Goal: Obtain resource: Download file/media

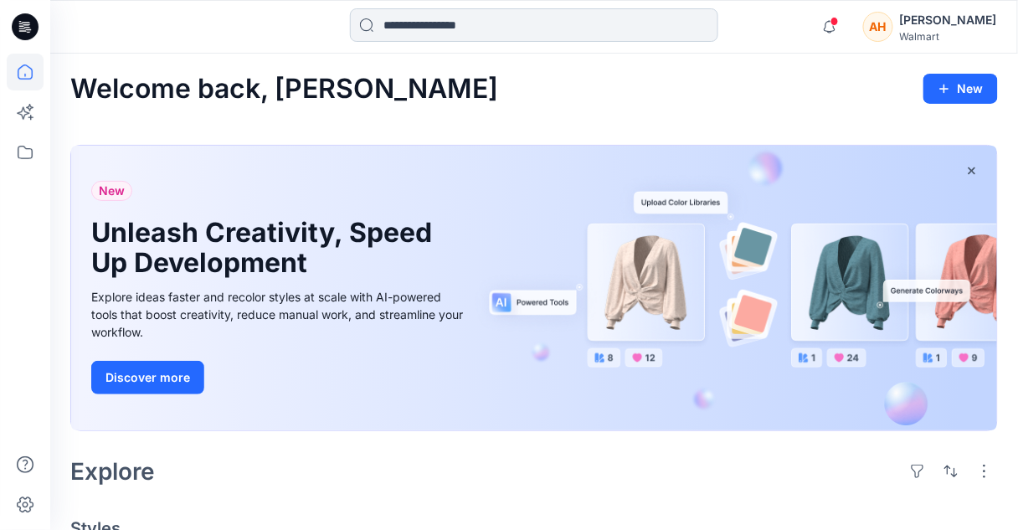
click at [515, 35] on input at bounding box center [534, 24] width 368 height 33
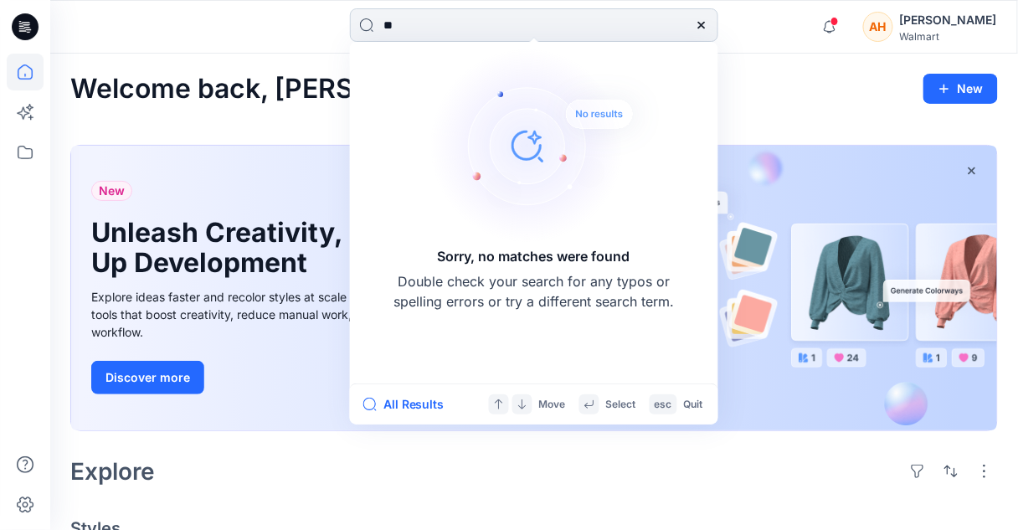
type input "*"
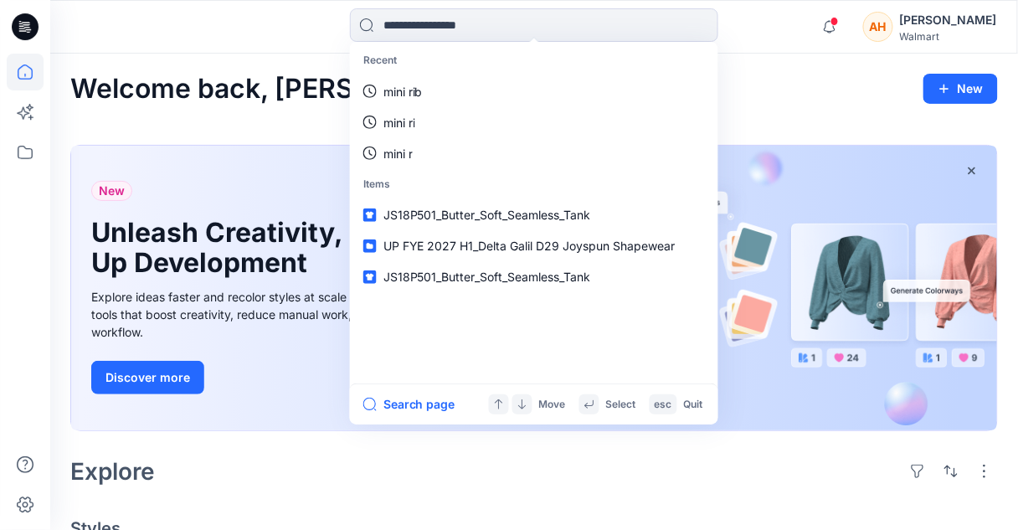
click at [162, 146] on div "New Unleash Creativity, Speed Up Development Explore ideas faster and recolor s…" at bounding box center [279, 288] width 403 height 285
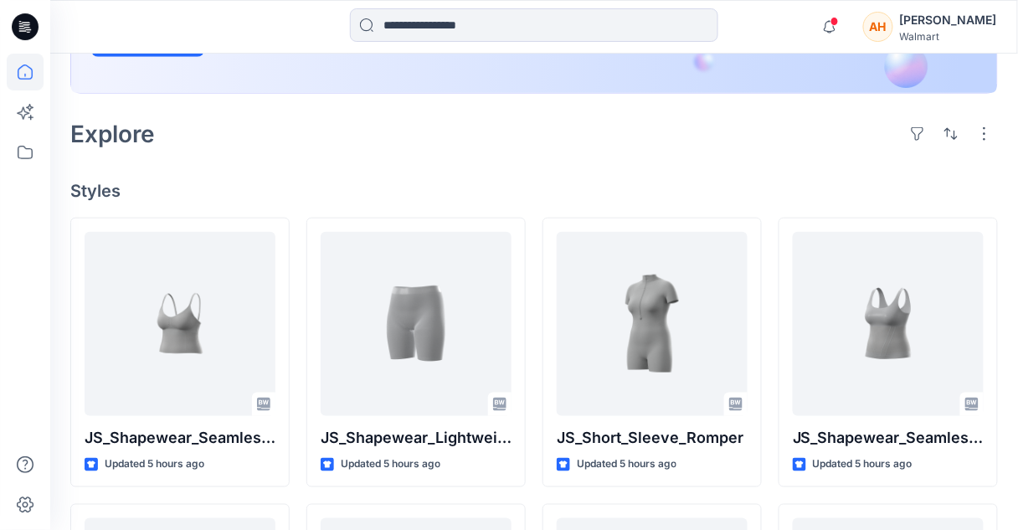
scroll to position [337, 0]
click at [14, 114] on icon at bounding box center [25, 112] width 37 height 37
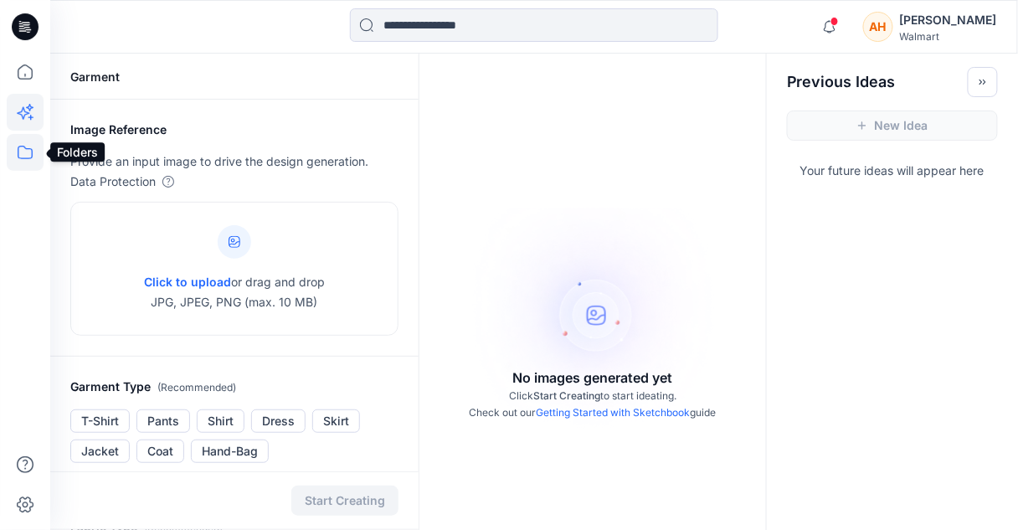
click at [29, 141] on icon at bounding box center [25, 152] width 37 height 37
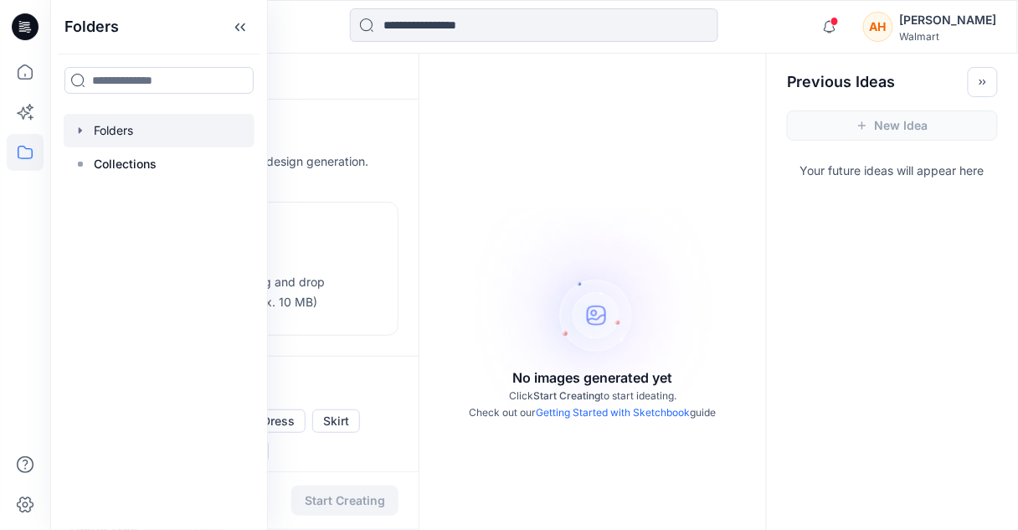
click at [110, 134] on div at bounding box center [159, 130] width 191 height 33
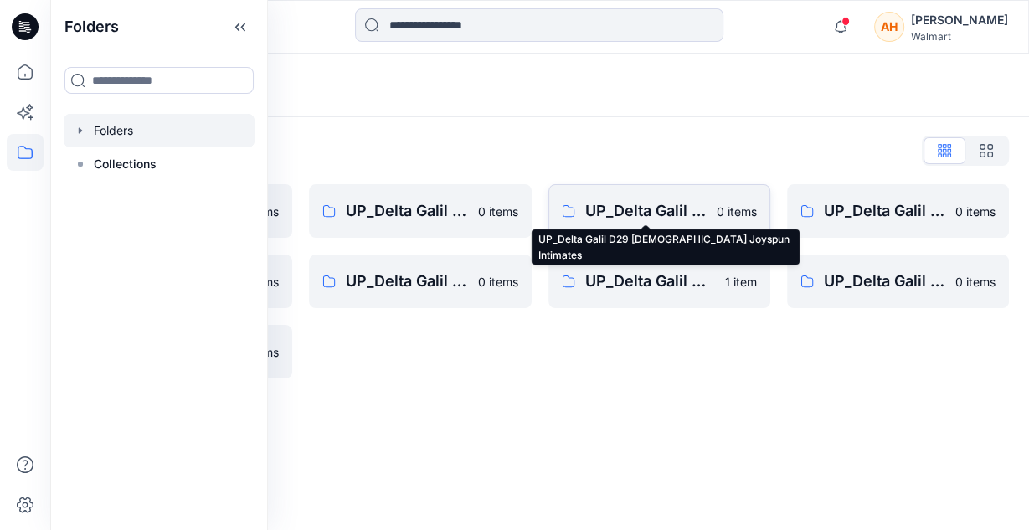
click at [674, 218] on p "UP_Delta Galil D29 [DEMOGRAPHIC_DATA] Joyspun Intimates" at bounding box center [645, 210] width 121 height 23
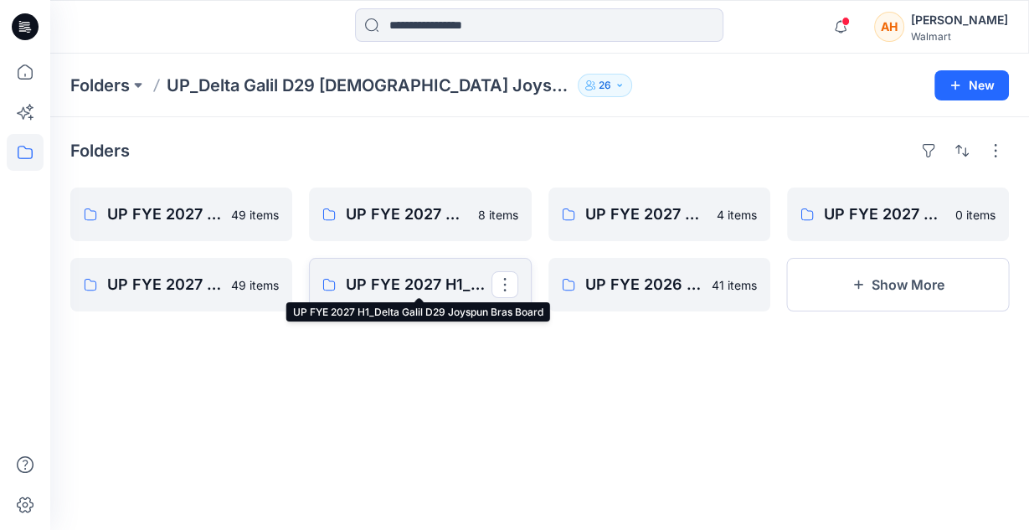
drag, startPoint x: 429, startPoint y: 280, endPoint x: 388, endPoint y: 270, distance: 42.0
click at [388, 270] on link "UP FYE 2027 H1_Delta Galil D29 Joyspun Bras Board" at bounding box center [420, 285] width 222 height 54
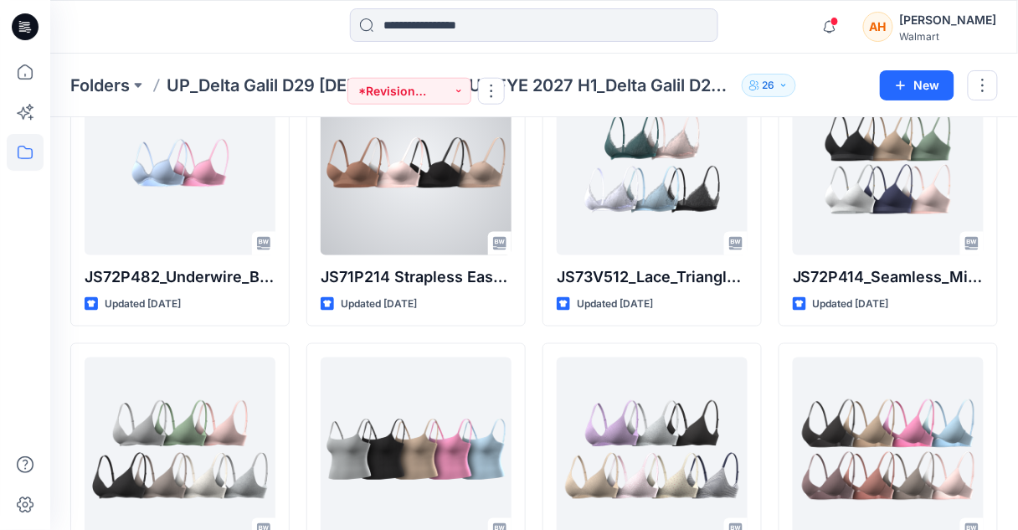
scroll to position [418, 0]
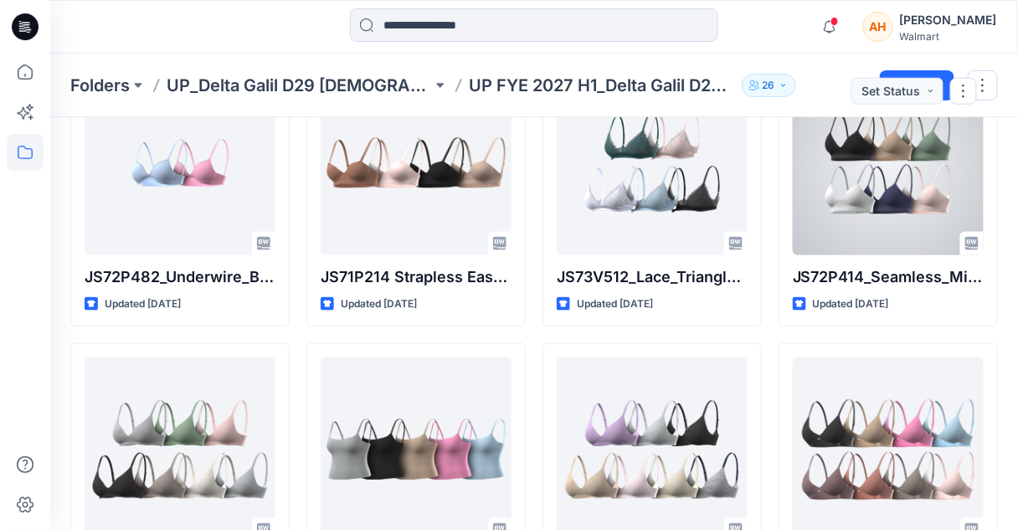
drag, startPoint x: 895, startPoint y: 233, endPoint x: 332, endPoint y: 476, distance: 613.0
click at [332, 476] on div at bounding box center [416, 449] width 191 height 184
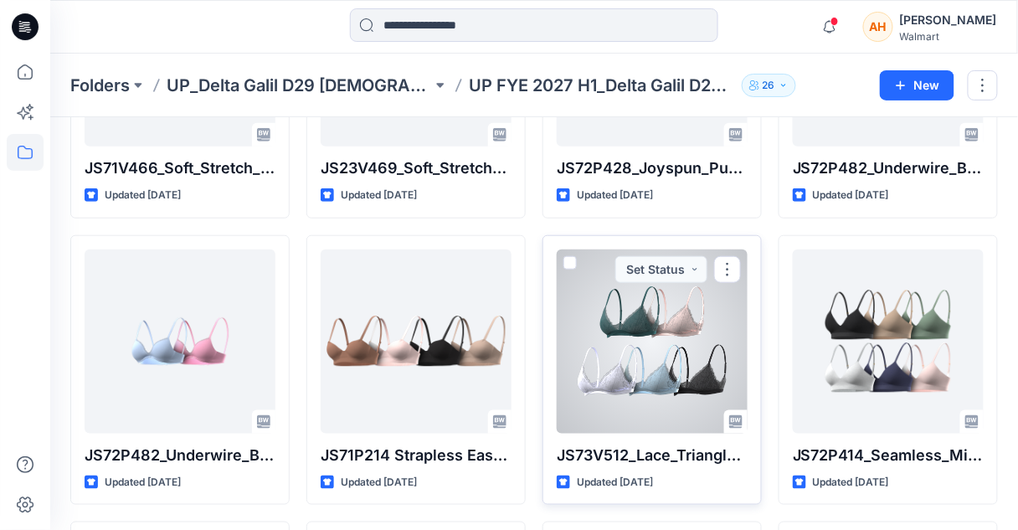
scroll to position [240, 0]
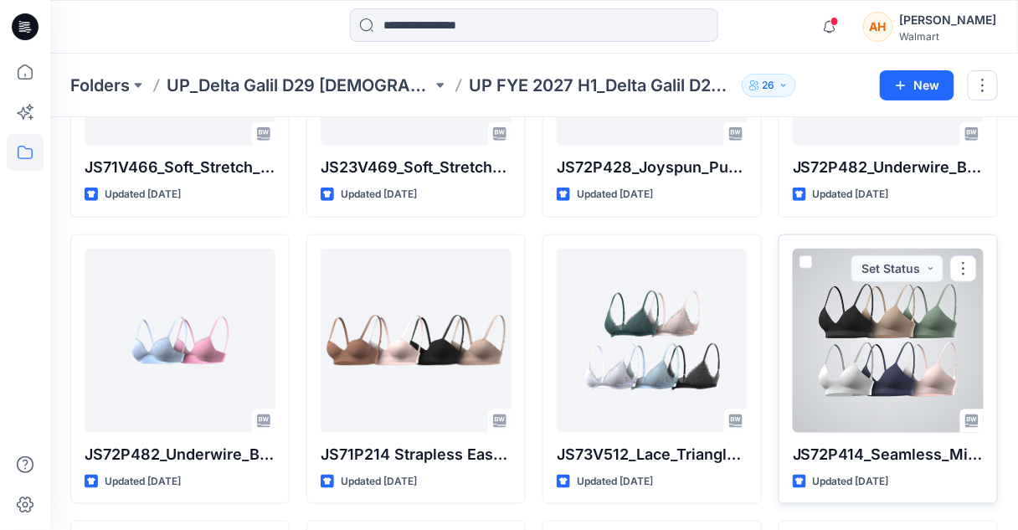
click at [827, 381] on div at bounding box center [888, 341] width 191 height 184
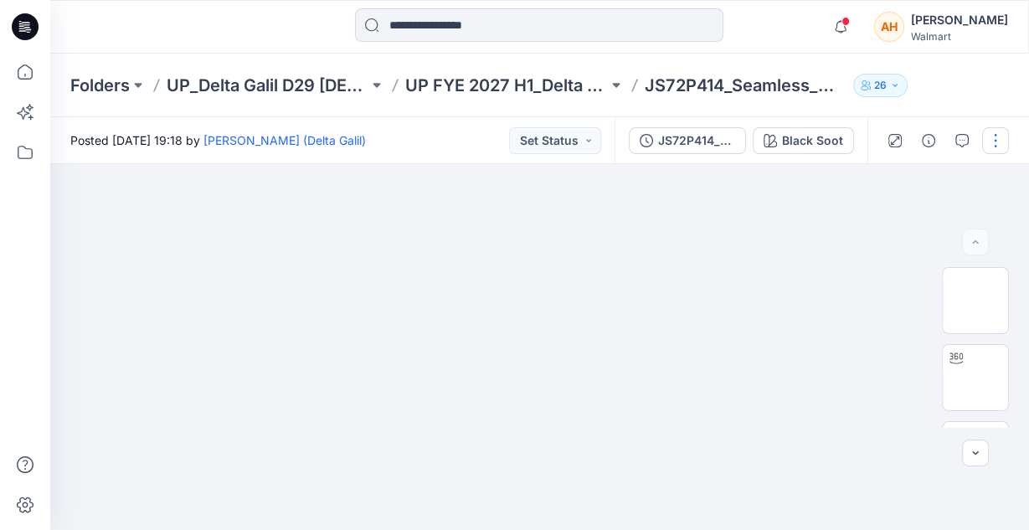
click at [995, 136] on button "button" at bounding box center [995, 140] width 27 height 27
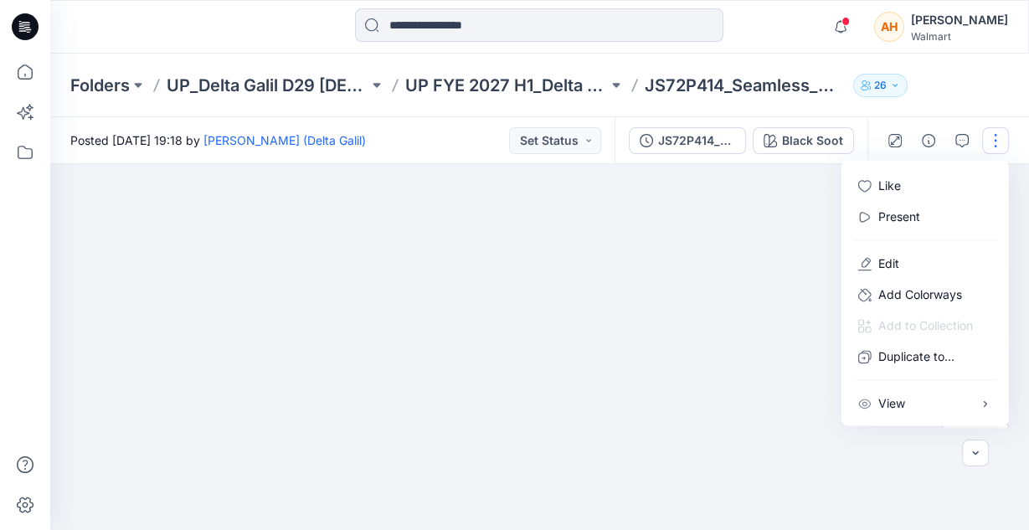
click at [804, 164] on img at bounding box center [538, 164] width 609 height 0
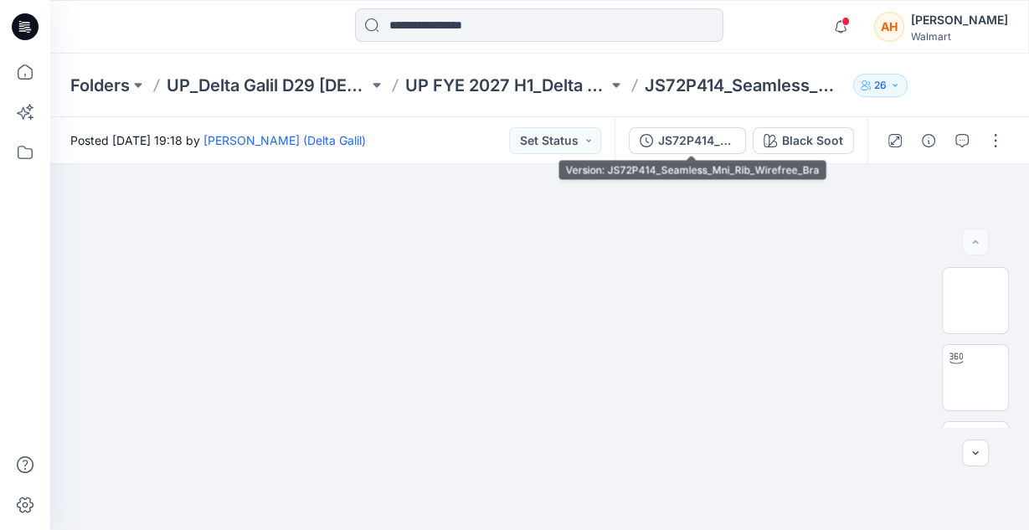
click at [687, 157] on div "JS72P414_Seamless_Mni_Rib_Wirefree_Bra Black Soot" at bounding box center [740, 140] width 253 height 47
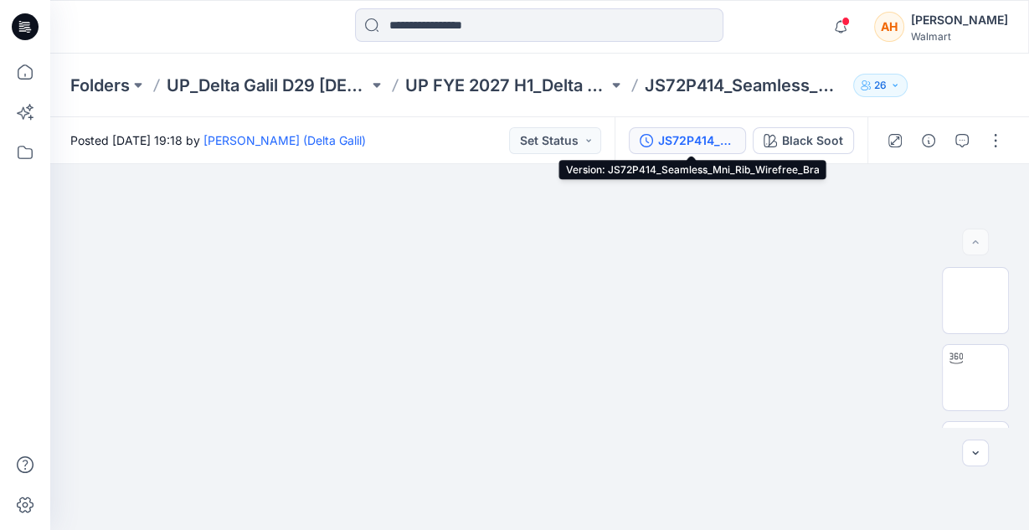
click at [686, 152] on button "JS72P414_Seamless_Mni_Rib_Wirefree_Bra" at bounding box center [687, 140] width 117 height 27
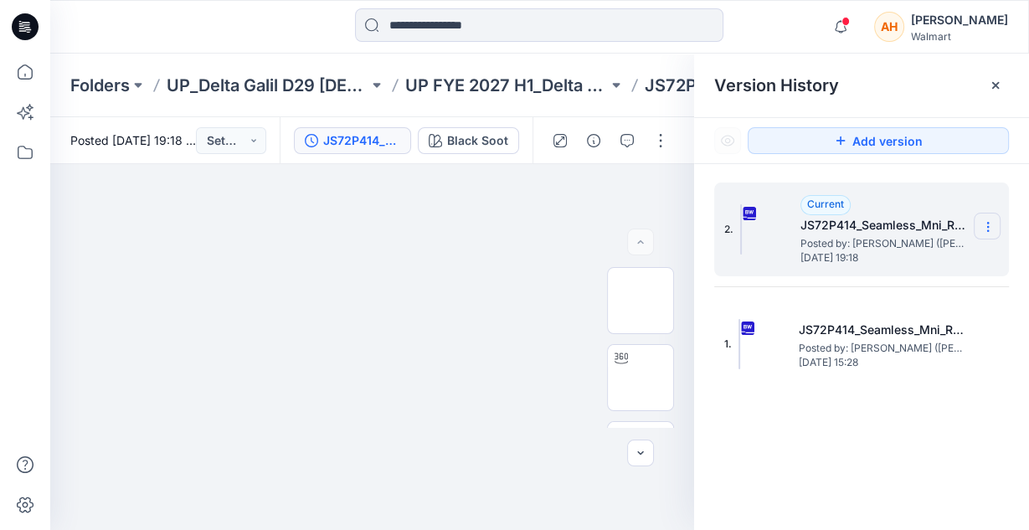
click at [994, 224] on icon at bounding box center [987, 226] width 13 height 13
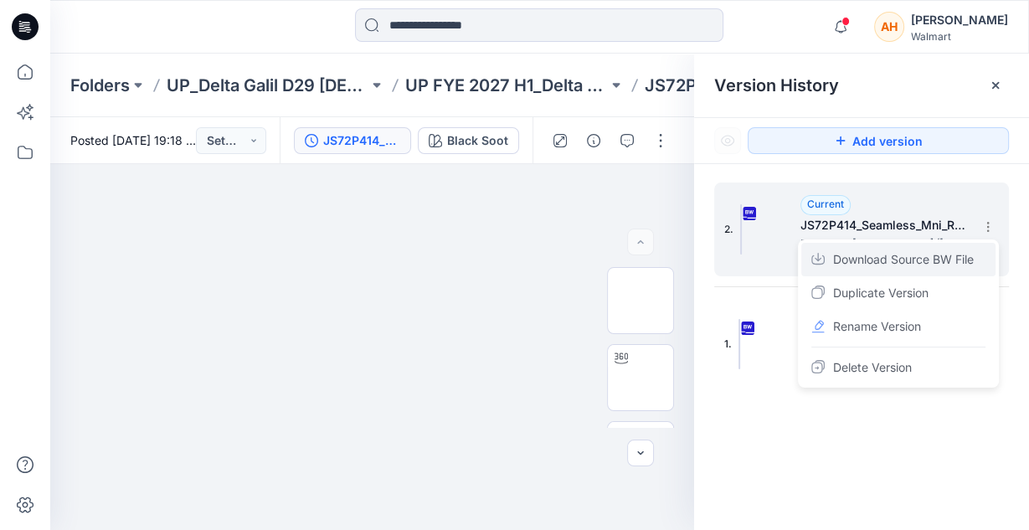
click at [915, 264] on span "Download Source BW File" at bounding box center [903, 259] width 141 height 20
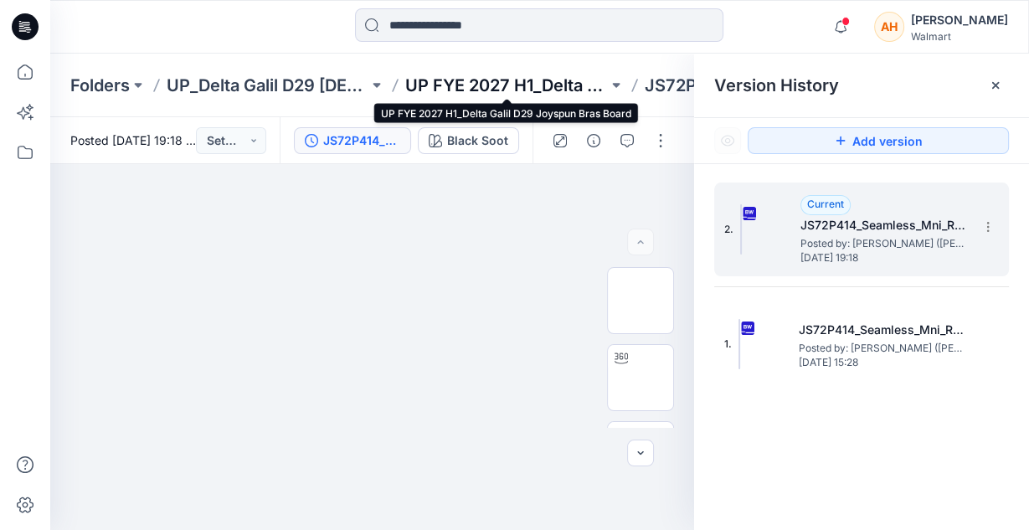
click at [549, 83] on p "UP FYE 2027 H1_Delta Galil D29 Joyspun Bras Board" at bounding box center [506, 85] width 202 height 23
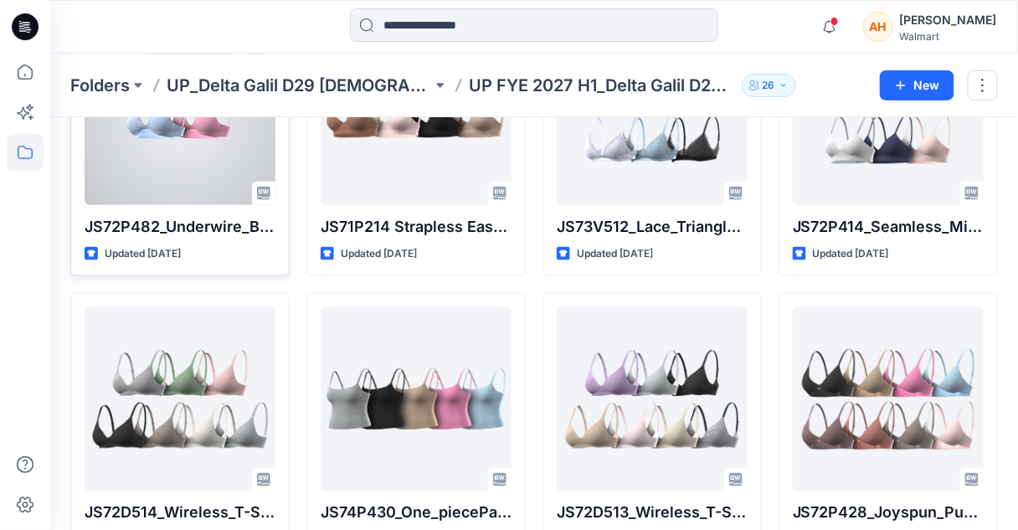
scroll to position [498, 0]
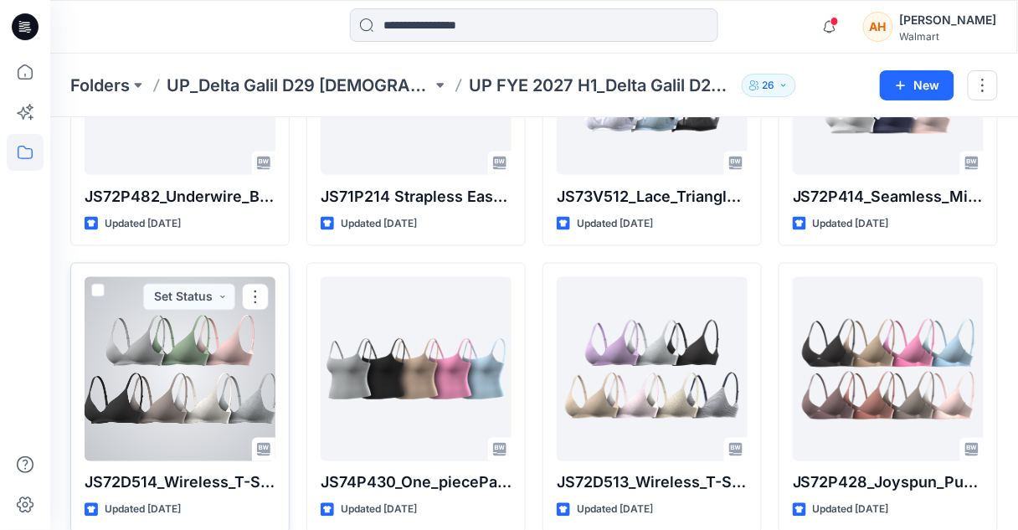
click at [138, 355] on div at bounding box center [180, 369] width 191 height 184
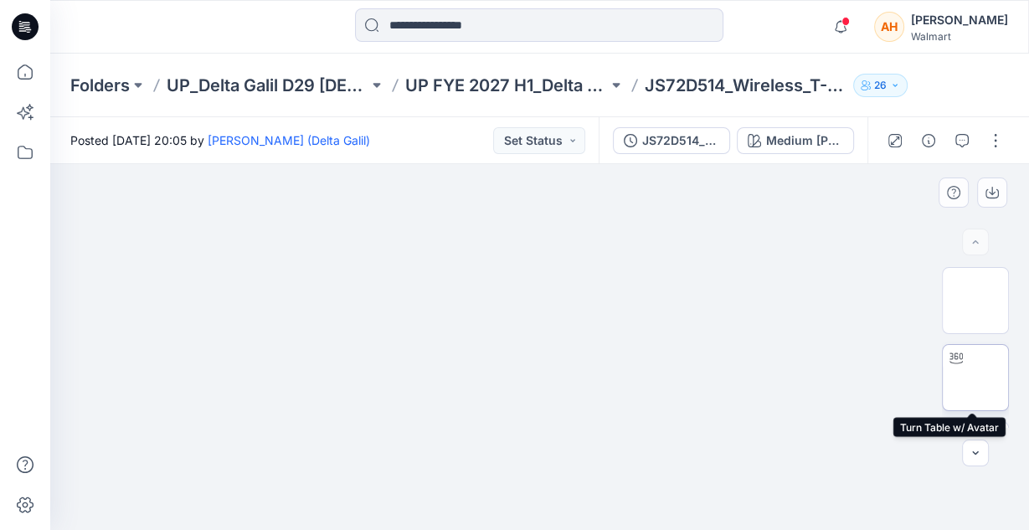
click at [975, 378] on img at bounding box center [975, 378] width 0 height 0
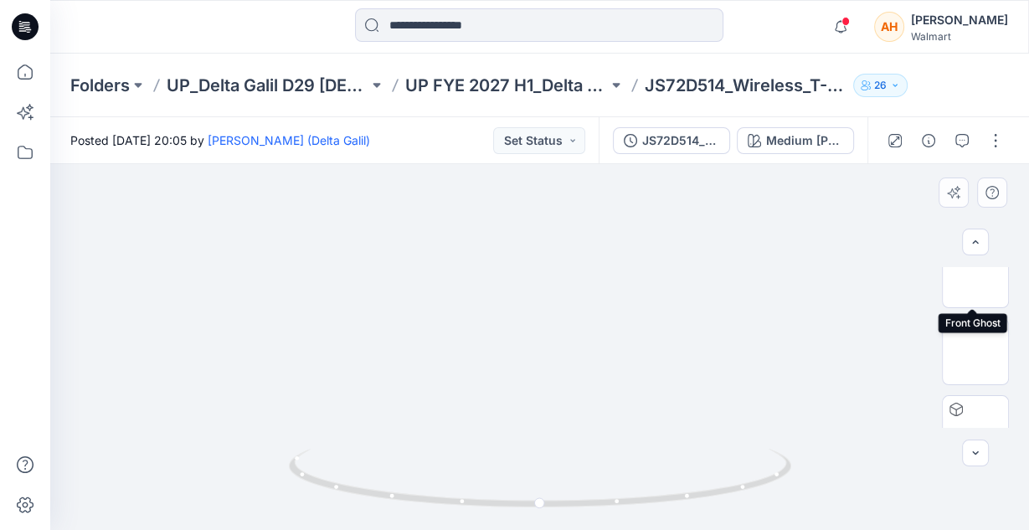
scroll to position [259, 0]
click at [975, 273] on img at bounding box center [975, 273] width 0 height 0
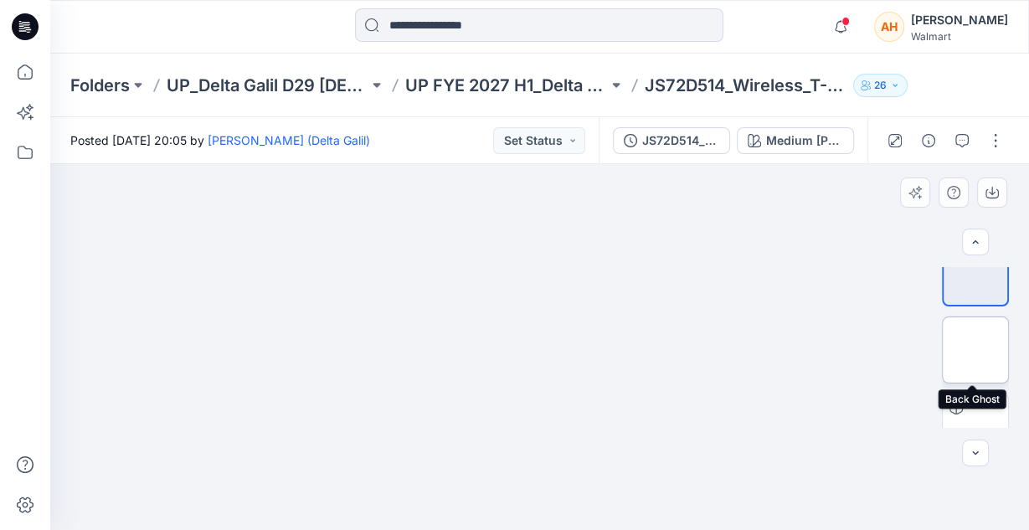
click at [975, 350] on img at bounding box center [975, 350] width 0 height 0
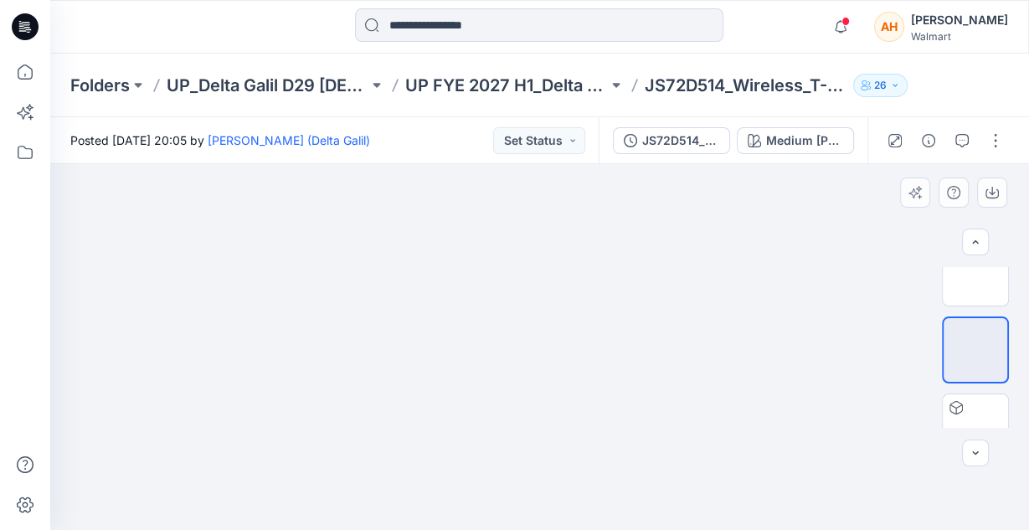
scroll to position [367, 0]
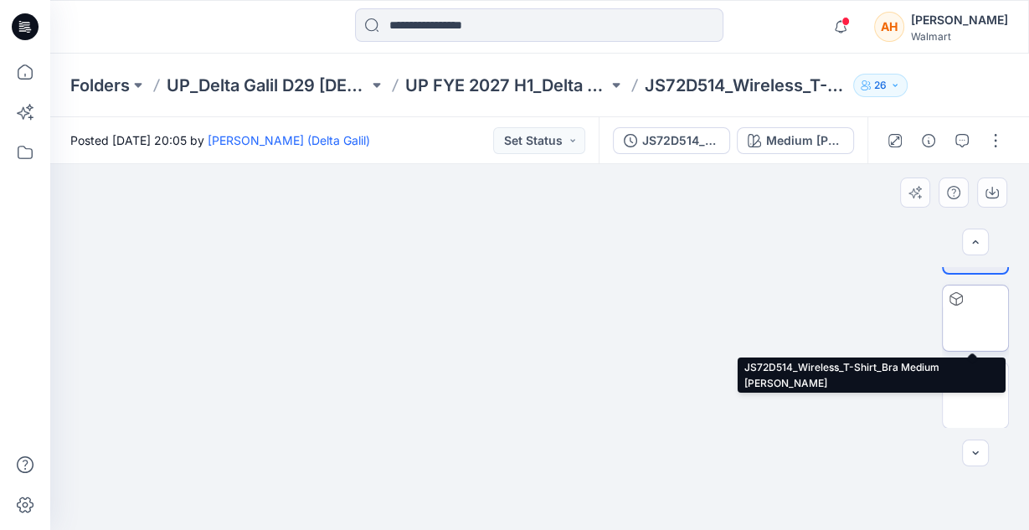
click at [975, 318] on img at bounding box center [975, 318] width 0 height 0
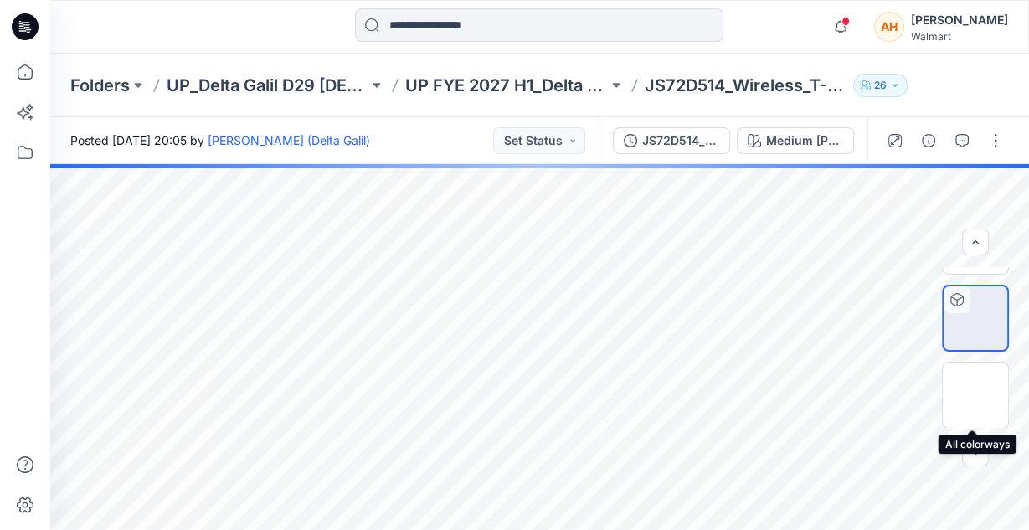
click at [975, 395] on img at bounding box center [975, 395] width 0 height 0
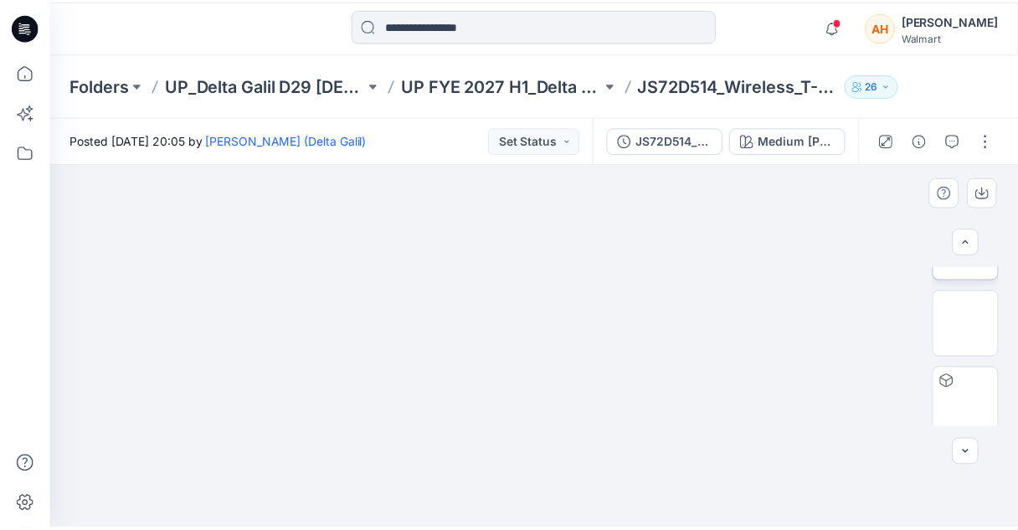
scroll to position [0, 0]
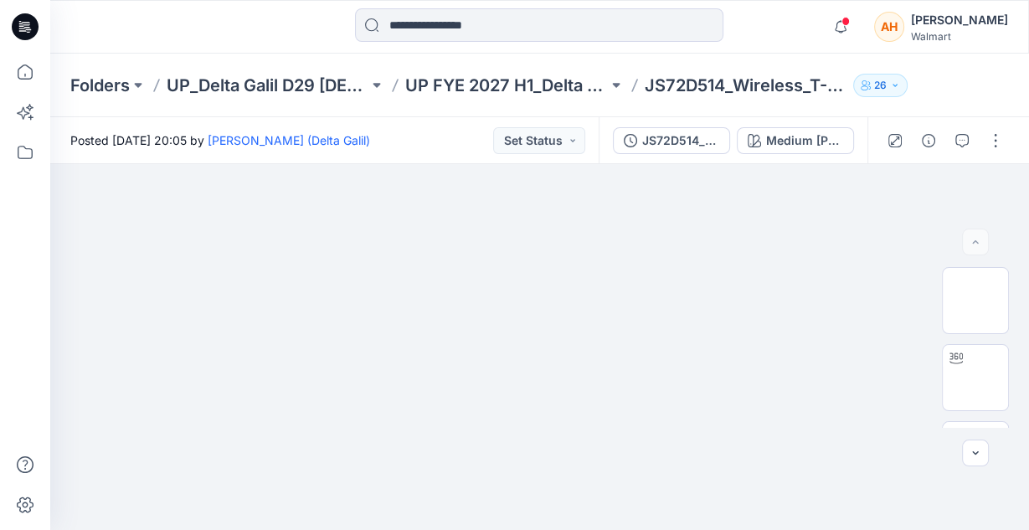
click at [1007, 127] on div at bounding box center [944, 140] width 155 height 47
click at [1004, 133] on button "button" at bounding box center [995, 140] width 27 height 27
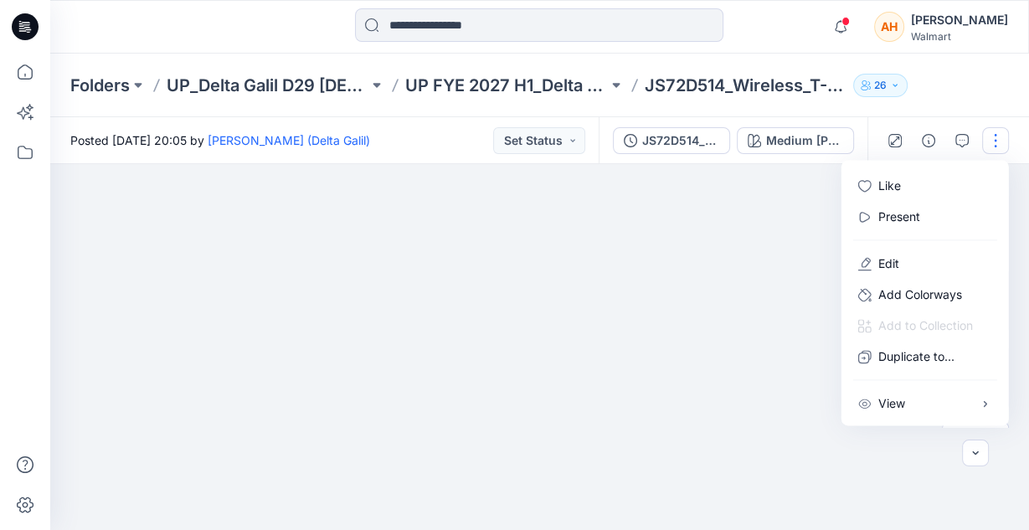
click at [977, 126] on div at bounding box center [944, 140] width 155 height 47
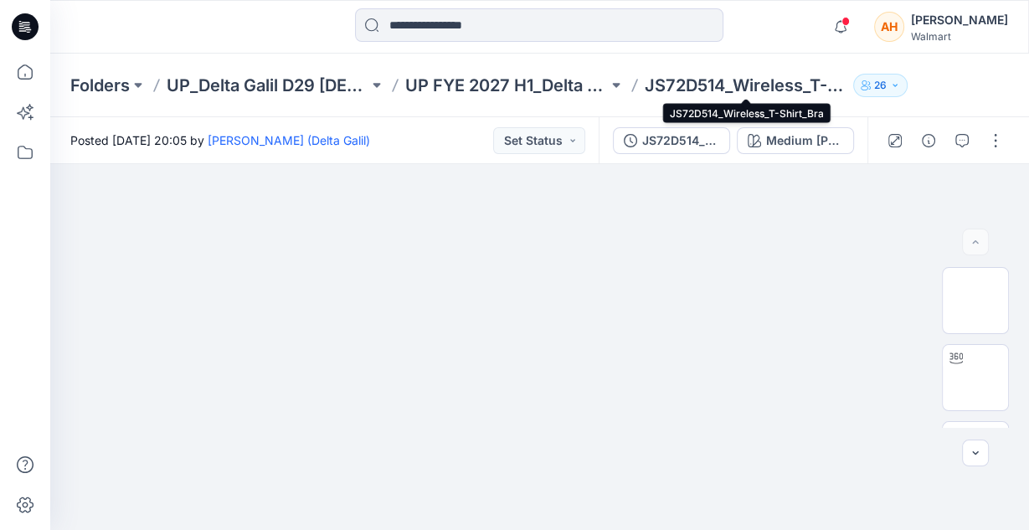
click at [712, 81] on p "JS72D514_Wireless_T-Shirt_Bra" at bounding box center [746, 85] width 202 height 23
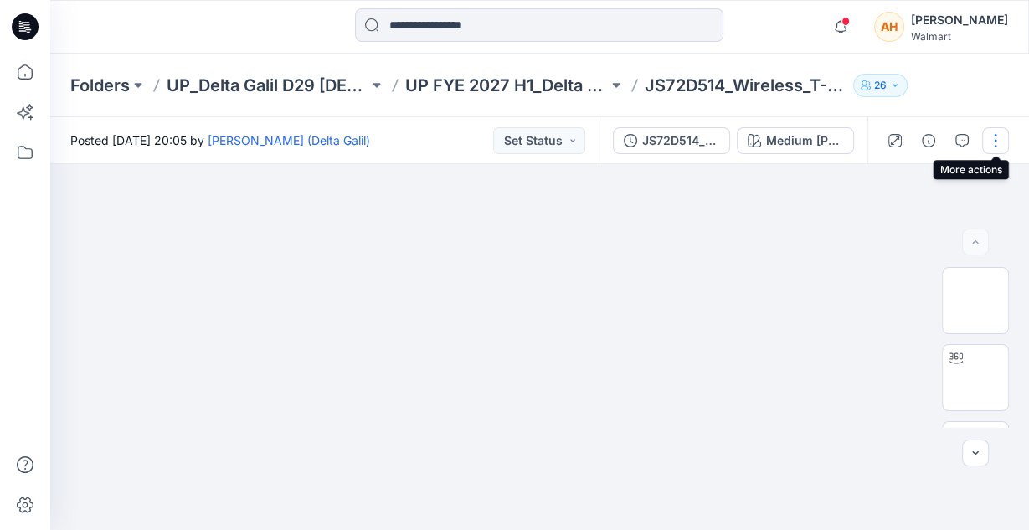
click at [993, 145] on button "button" at bounding box center [995, 140] width 27 height 27
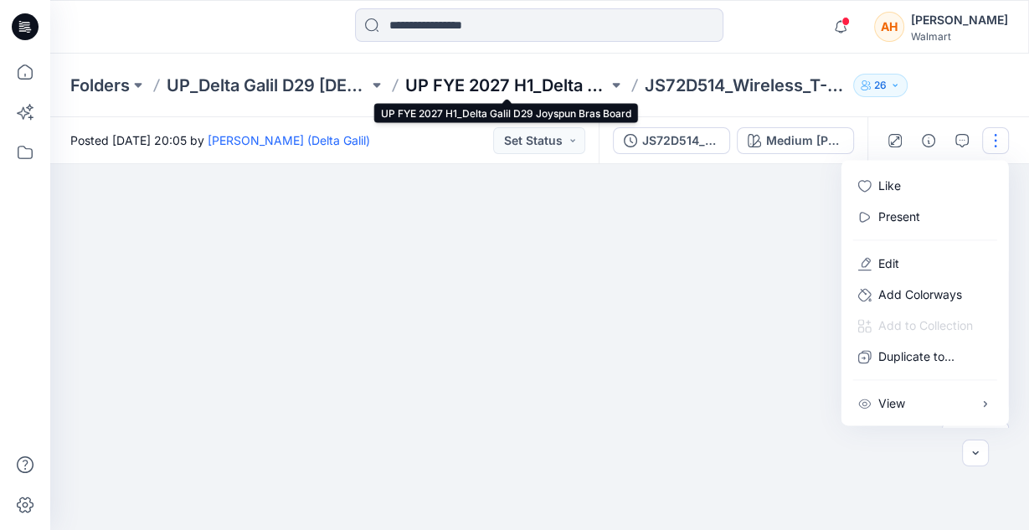
click at [491, 80] on p "UP FYE 2027 H1_Delta Galil D29 Joyspun Bras Board" at bounding box center [506, 85] width 202 height 23
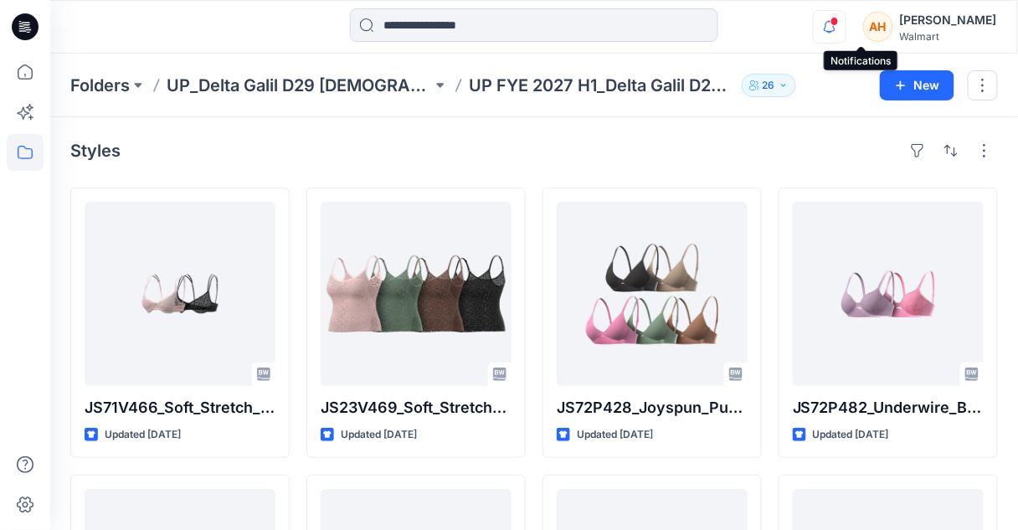
click at [845, 24] on icon "button" at bounding box center [830, 26] width 32 height 33
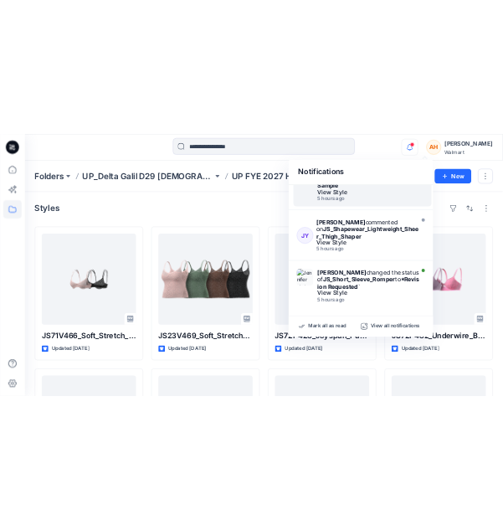
scroll to position [160, 0]
